Goal: Task Accomplishment & Management: Use online tool/utility

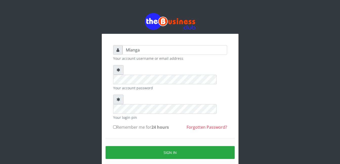
click at [87, 100] on div "Mlanga Your account username or email address Your account password Your login …" at bounding box center [170, 100] width 288 height 201
click at [83, 128] on div "Mlanga Your account username or email address Your account password Your login …" at bounding box center [170, 100] width 288 height 201
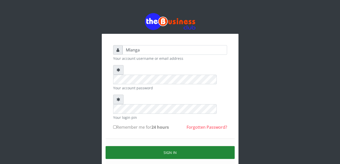
click at [175, 146] on button "Sign in" at bounding box center [169, 152] width 129 height 13
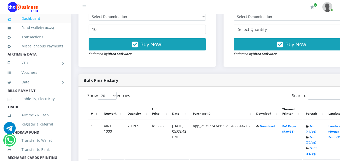
scroll to position [202, 0]
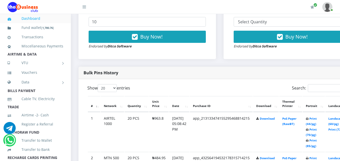
click at [320, 122] on td "Print (44/pg) Print (70/pg) Print (85/pg)" at bounding box center [313, 131] width 22 height 39
click at [316, 119] on link "Print (44/pg)" at bounding box center [310, 120] width 11 height 9
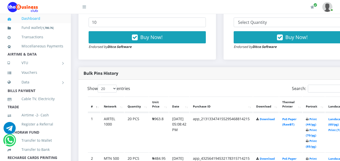
scroll to position [202, 0]
